Goal: Task Accomplishment & Management: Manage account settings

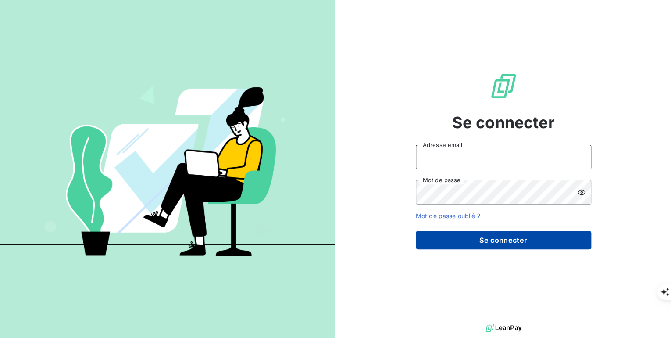
type input "patricia.torres@ecores.fr"
click at [529, 242] on button "Se connecter" at bounding box center [503, 240] width 175 height 18
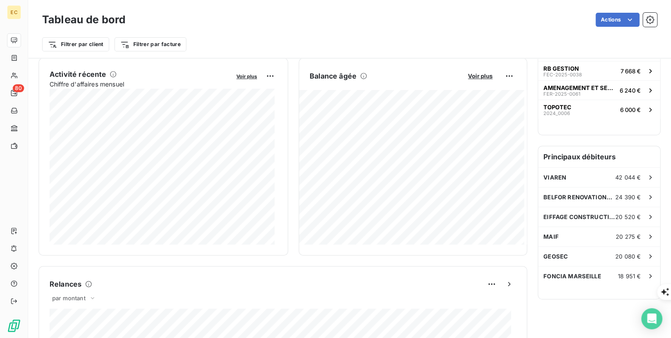
scroll to position [141, 0]
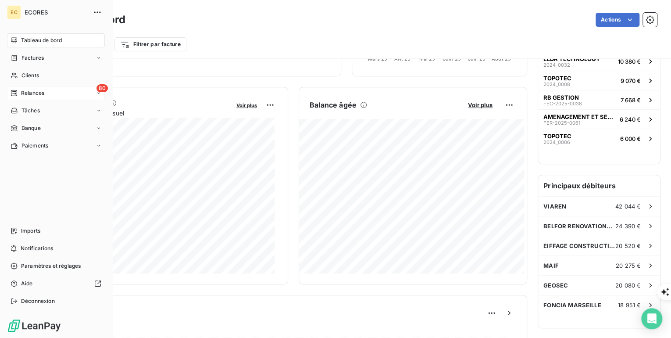
click at [25, 93] on span "Relances" at bounding box center [32, 93] width 23 height 8
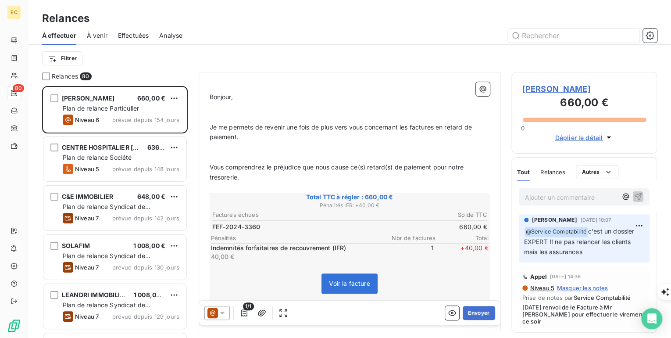
scroll to position [105, 0]
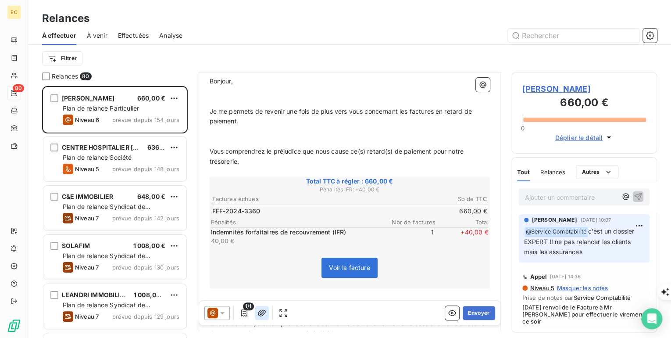
click at [263, 311] on icon "button" at bounding box center [262, 312] width 8 height 7
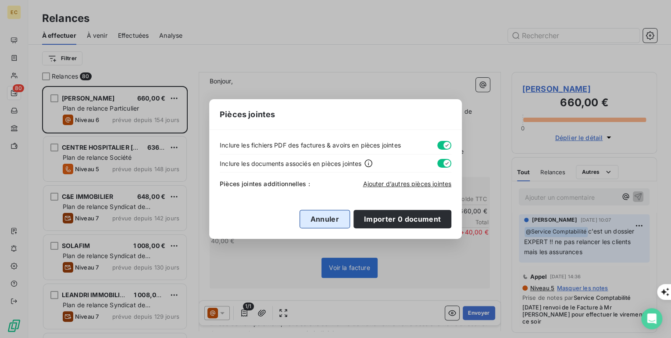
click at [336, 217] on button "Annuler" at bounding box center [325, 219] width 50 height 18
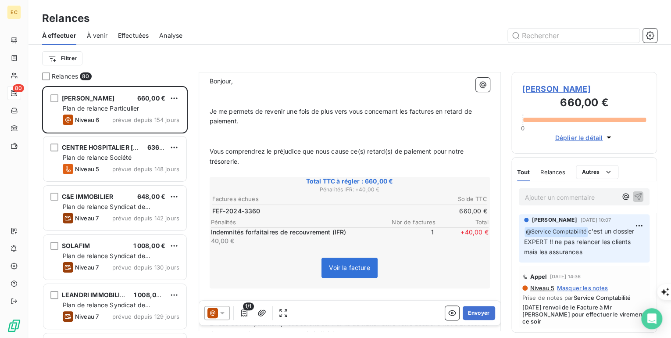
click at [565, 86] on span "[PERSON_NAME]" at bounding box center [584, 89] width 124 height 12
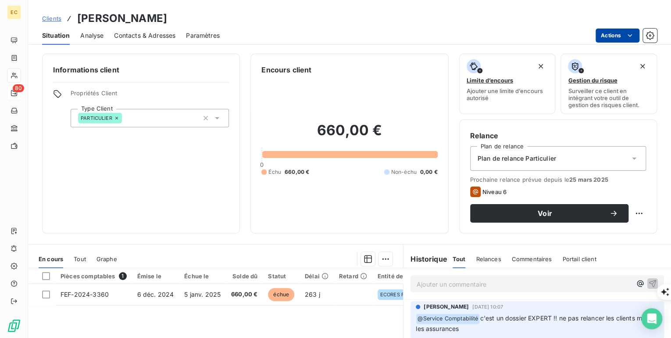
click at [623, 35] on html "EC 80 Clients [PERSON_NAME] Situation Analyse Contacts & Adresses Paramètres Ac…" at bounding box center [335, 337] width 671 height 675
click at [207, 295] on html "EC 80 Clients [PERSON_NAME] Situation Analyse Contacts & Adresses Paramètres Ac…" at bounding box center [335, 337] width 671 height 675
click at [207, 295] on span "5 janv. 2025" at bounding box center [202, 293] width 36 height 7
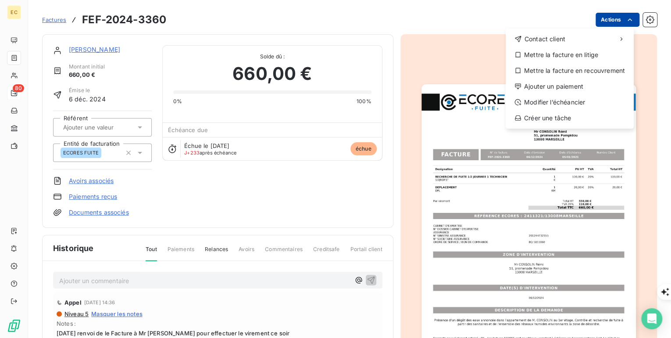
click at [612, 16] on html "EC 80 Factures FEF-2024-3360 Actions Contact client Mettre la facture en litige…" at bounding box center [335, 337] width 671 height 675
click at [570, 74] on div "Mettre la facture en recouvrement" at bounding box center [569, 71] width 121 height 14
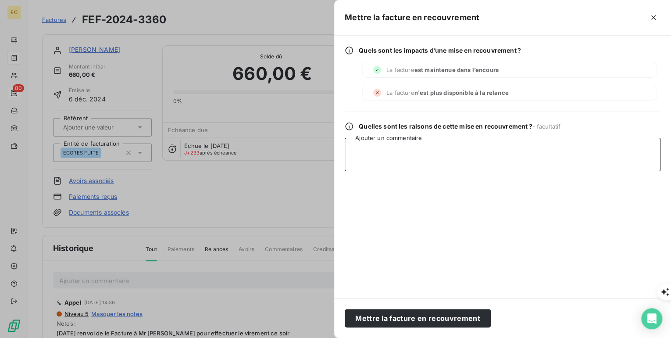
click at [441, 165] on textarea "Ajouter un commentaire" at bounding box center [503, 154] width 316 height 33
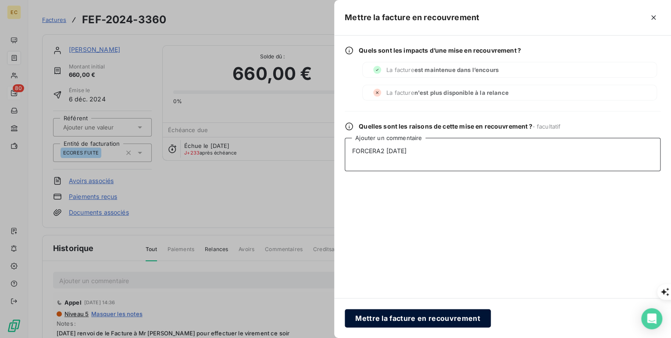
type textarea "FORCERA2 [DATE]"
click at [392, 319] on button "Mettre la facture en recouvrement" at bounding box center [418, 318] width 146 height 18
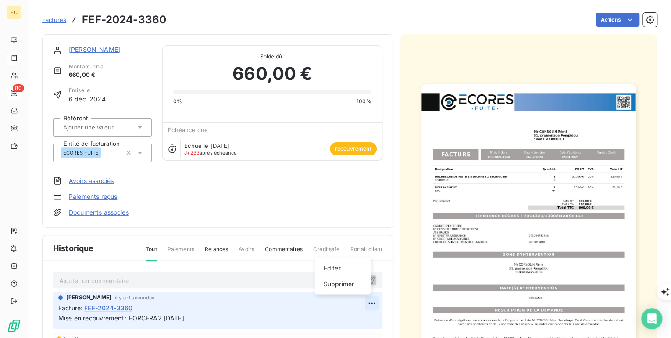
click at [367, 302] on html "EC 80 Factures FEF-2024-3360 Actions [PERSON_NAME] initial 660,00 € Émise le [D…" at bounding box center [335, 341] width 671 height 682
click at [342, 270] on div "Editer" at bounding box center [342, 267] width 49 height 14
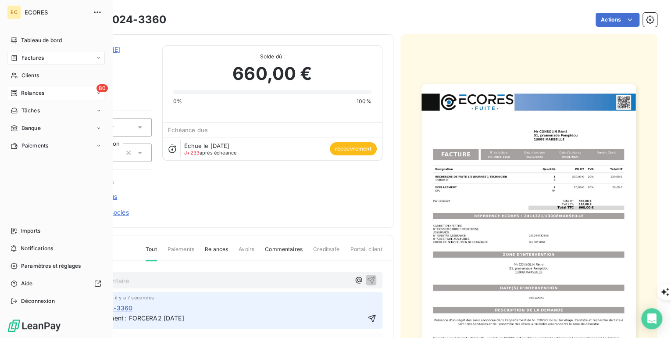
click at [25, 93] on span "Relances" at bounding box center [32, 93] width 23 height 8
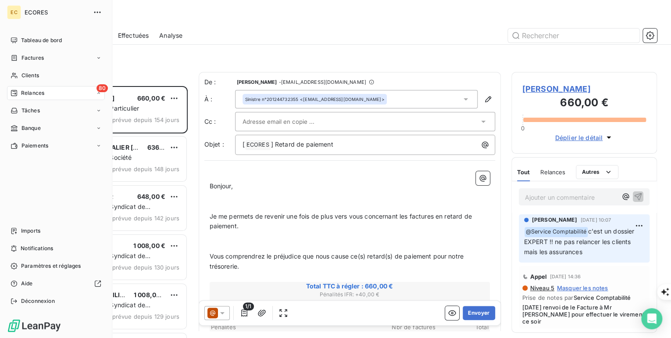
scroll to position [246, 140]
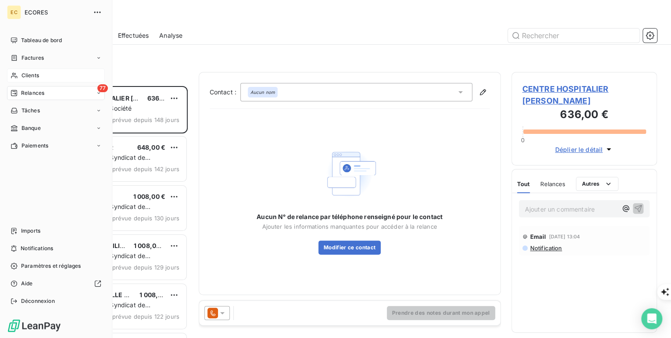
click at [33, 75] on span "Clients" at bounding box center [30, 75] width 18 height 8
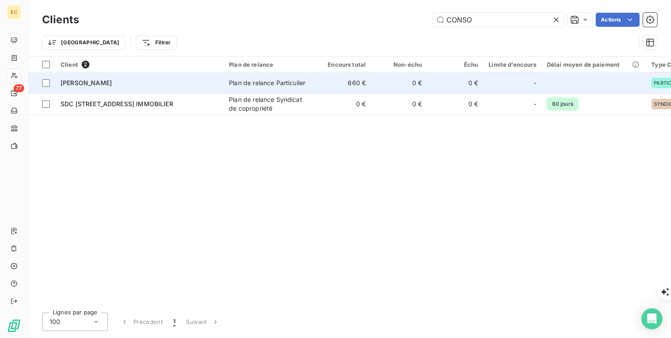
type input "CONSO"
click at [109, 86] on span "[PERSON_NAME]" at bounding box center [86, 82] width 51 height 7
